Goal: Navigation & Orientation: Find specific page/section

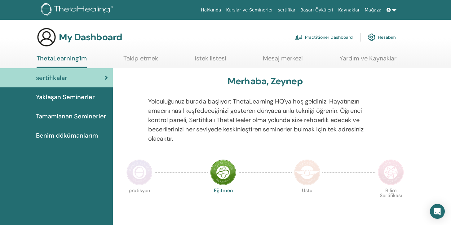
click at [394, 11] on link at bounding box center [391, 9] width 15 height 11
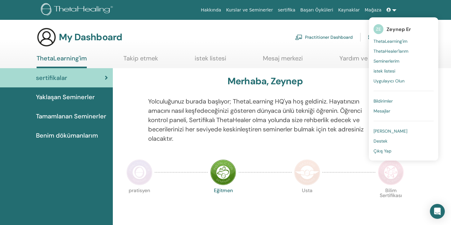
click at [408, 51] on span "ThetaHealer'larım" at bounding box center [391, 51] width 35 height 6
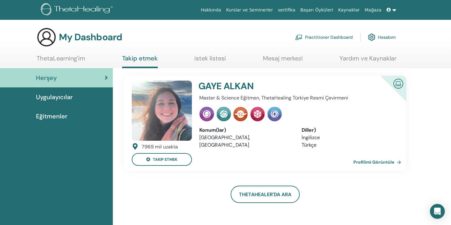
click at [365, 161] on link "Profilimi Görüntüle" at bounding box center [379, 162] width 50 height 12
